Goal: Task Accomplishment & Management: Manage account settings

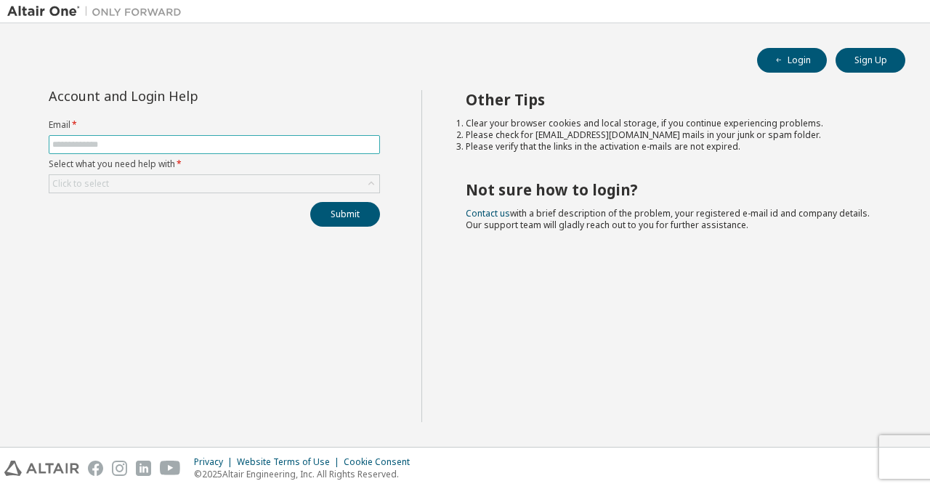
click at [209, 139] on input "text" at bounding box center [214, 145] width 324 height 12
type input "**********"
click at [189, 174] on div "Click to select" at bounding box center [214, 183] width 331 height 19
click at [188, 180] on div "Click to select" at bounding box center [214, 183] width 330 height 17
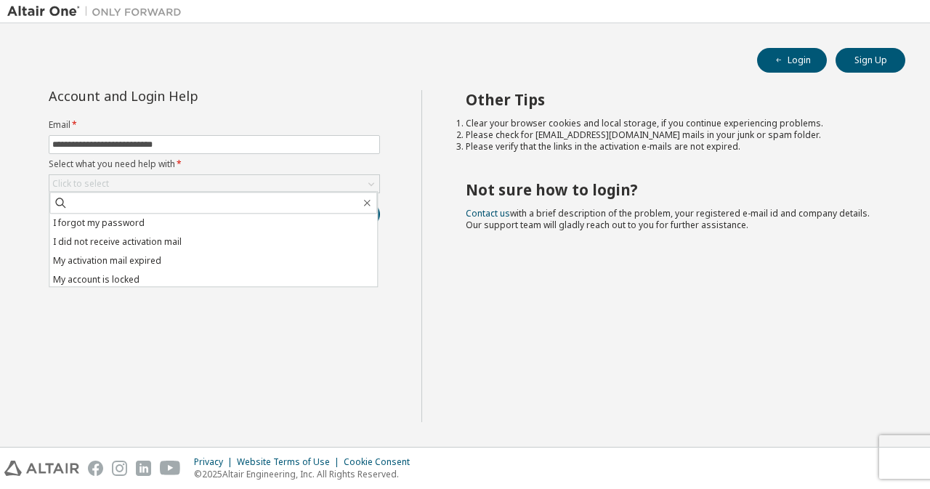
click at [134, 228] on li "I forgot my password" at bounding box center [213, 223] width 328 height 19
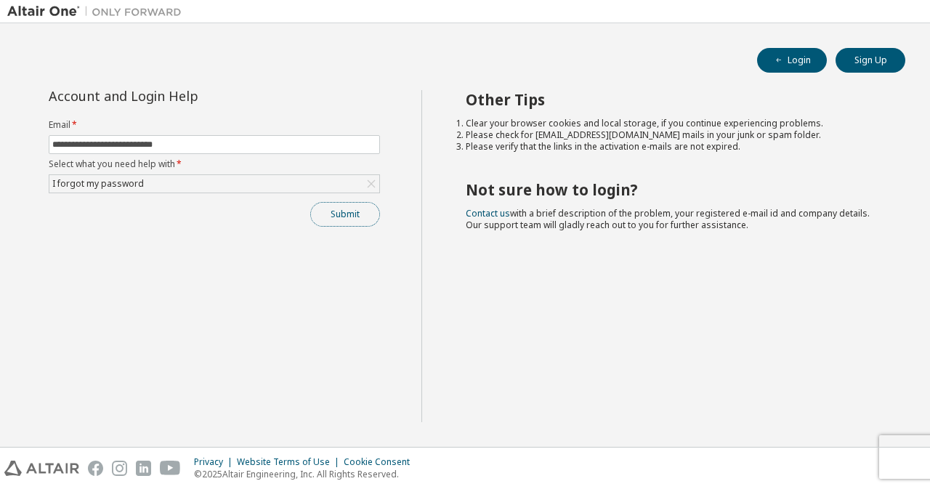
click at [339, 214] on button "Submit" at bounding box center [345, 214] width 70 height 25
click at [347, 215] on button "Submit" at bounding box center [345, 214] width 70 height 25
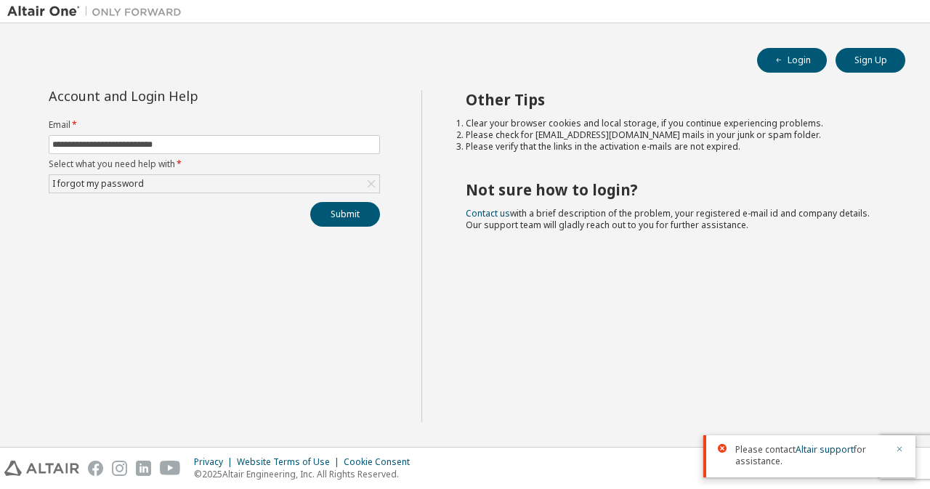
click at [899, 450] on icon "button" at bounding box center [900, 449] width 5 height 5
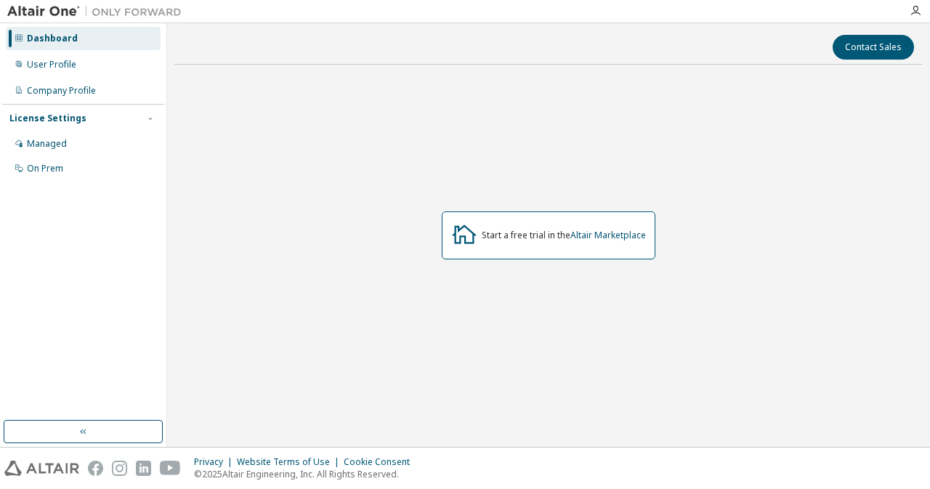
click at [56, 40] on div "Dashboard" at bounding box center [52, 39] width 51 height 12
click at [60, 142] on div "Managed" at bounding box center [47, 144] width 40 height 12
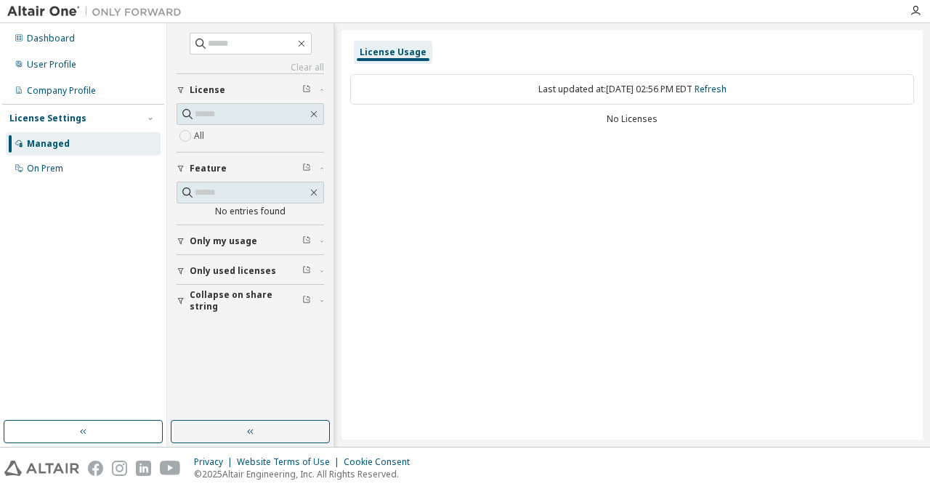
click at [204, 132] on label "All" at bounding box center [200, 135] width 13 height 17
click at [238, 241] on span "Only my usage" at bounding box center [224, 242] width 68 height 12
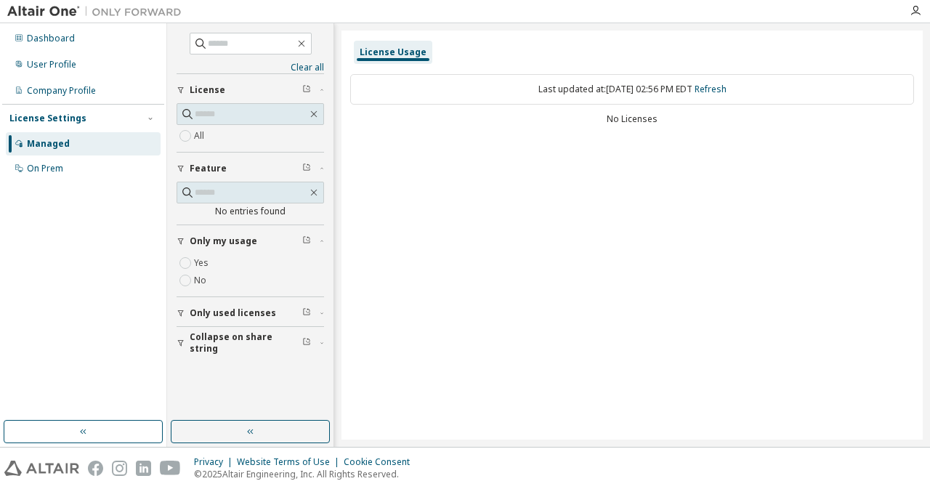
click at [236, 312] on span "Only used licenses" at bounding box center [233, 313] width 87 height 12
click at [240, 385] on span "Collapse on share string" at bounding box center [246, 385] width 113 height 23
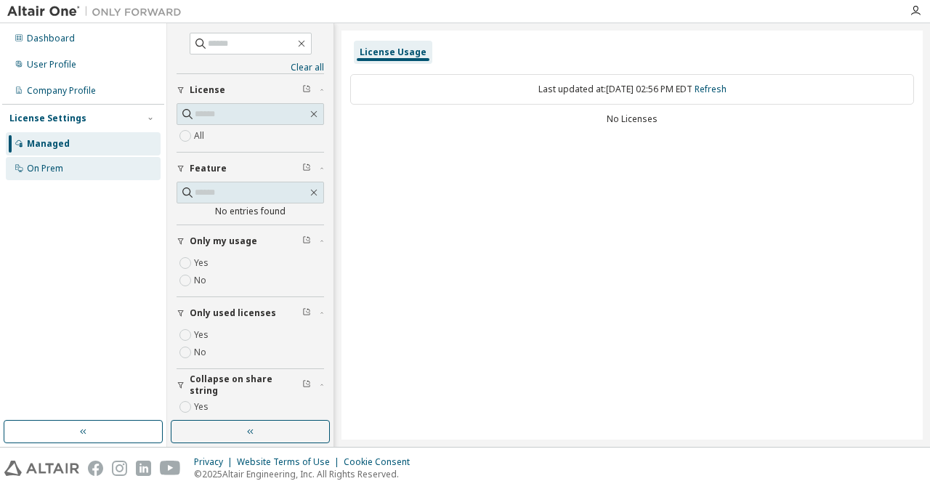
click at [60, 169] on div "On Prem" at bounding box center [45, 169] width 36 height 12
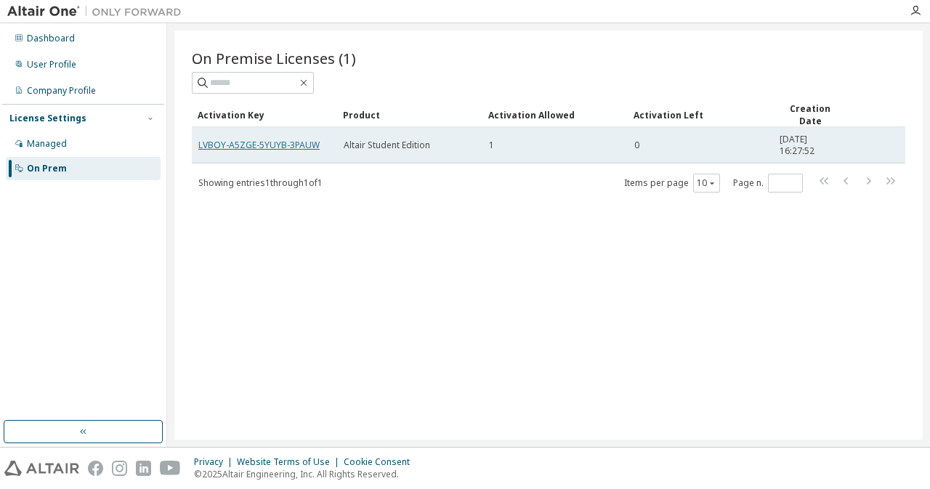
click at [238, 142] on link "LVBOY-A5ZGE-5YUYB-3PAUW" at bounding box center [258, 145] width 121 height 12
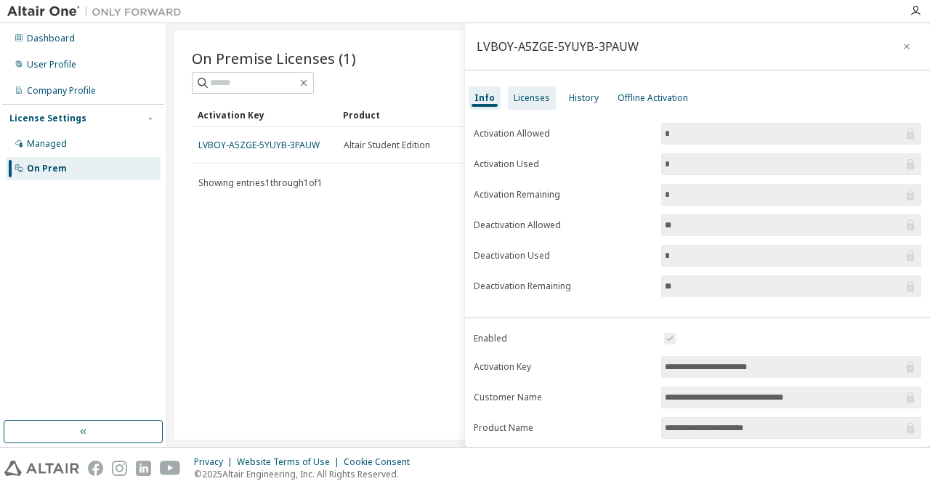
click at [544, 97] on div "Licenses" at bounding box center [532, 98] width 36 height 12
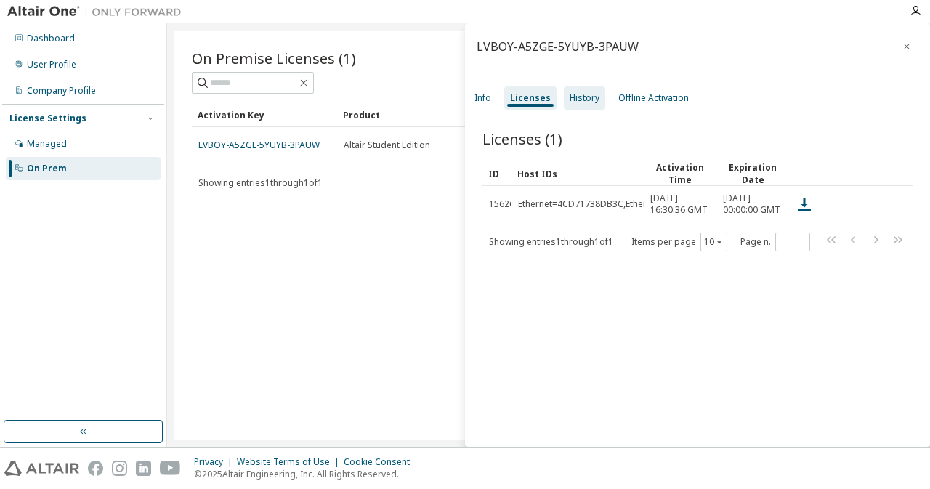
click at [577, 95] on div "History" at bounding box center [585, 98] width 30 height 12
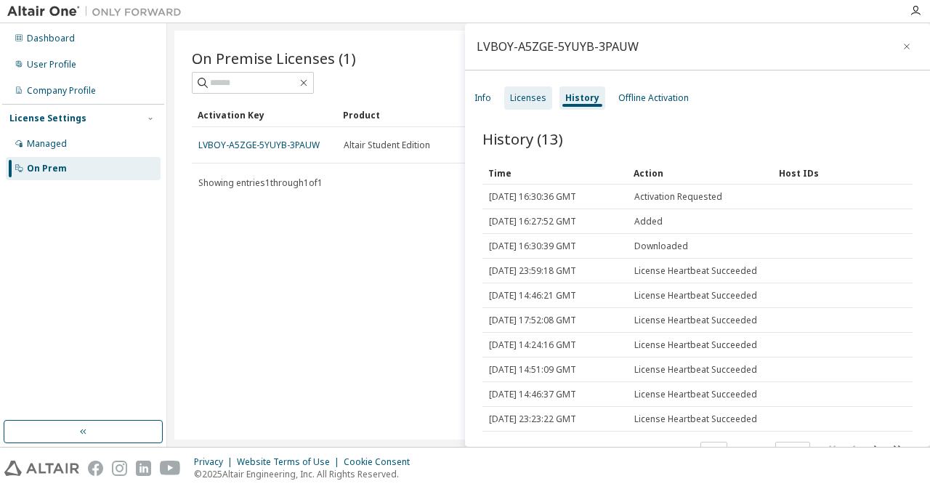
click at [525, 104] on div "Licenses" at bounding box center [528, 98] width 48 height 23
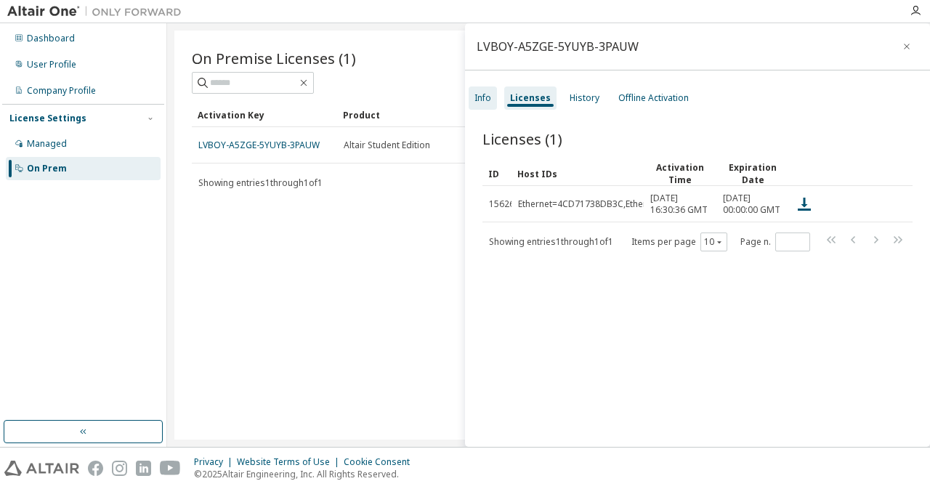
click at [491, 95] on div "Info" at bounding box center [483, 98] width 28 height 23
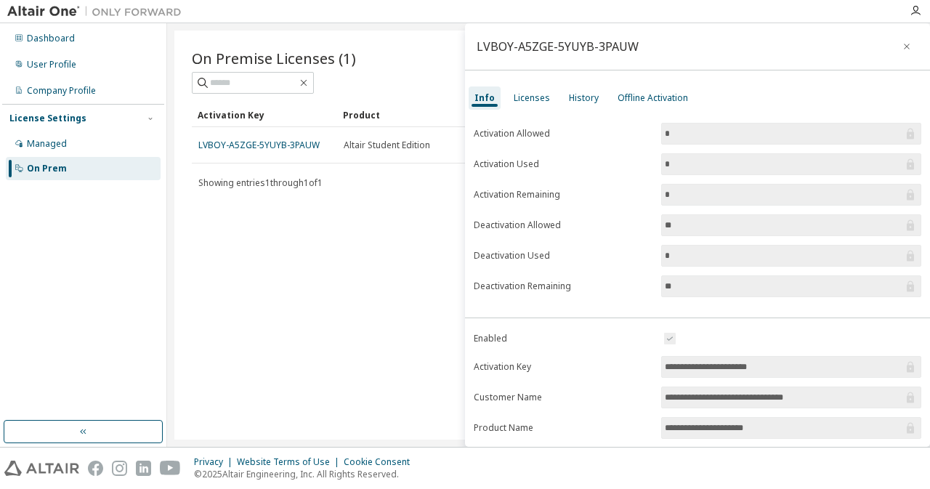
click at [785, 369] on input "**********" at bounding box center [784, 367] width 238 height 15
drag, startPoint x: 782, startPoint y: 363, endPoint x: 648, endPoint y: 366, distance: 134.5
click at [648, 366] on form "**********" at bounding box center [698, 456] width 448 height 253
click at [586, 341] on label "Enabled" at bounding box center [563, 339] width 179 height 12
click at [904, 46] on icon "button" at bounding box center [907, 47] width 6 height 6
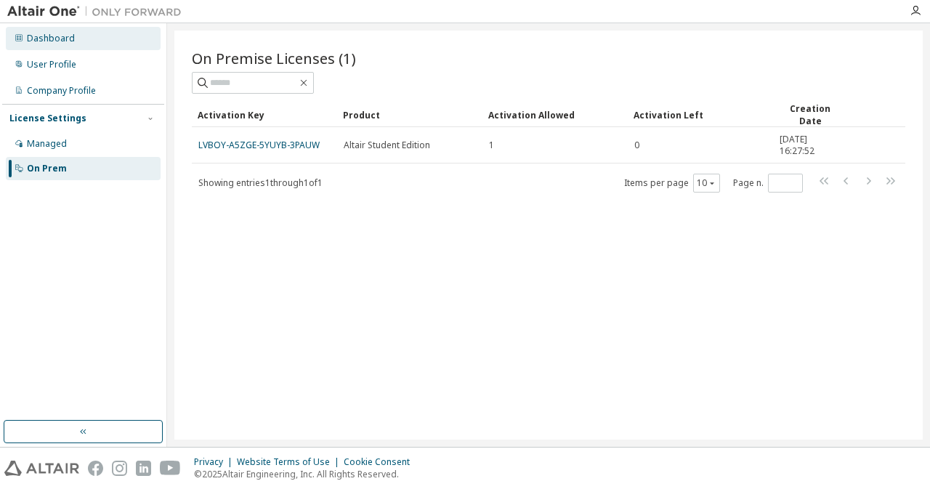
click at [63, 38] on div "Dashboard" at bounding box center [51, 39] width 48 height 12
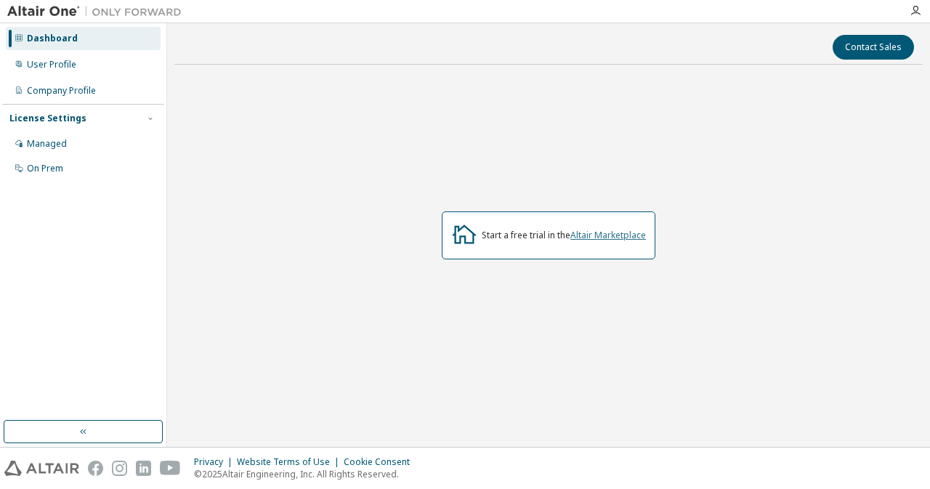
click at [609, 238] on link "Altair Marketplace" at bounding box center [609, 235] width 76 height 12
